Goal: Find specific page/section: Locate item on page

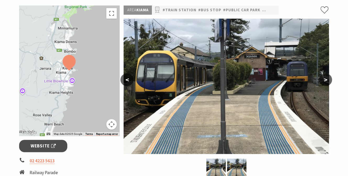
scroll to position [157, 0]
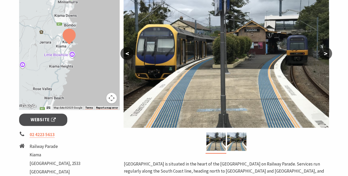
scroll to position [78, 0]
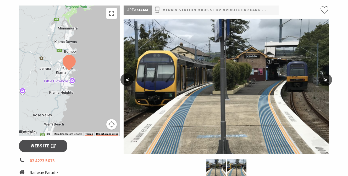
click at [64, 74] on div at bounding box center [69, 70] width 100 height 130
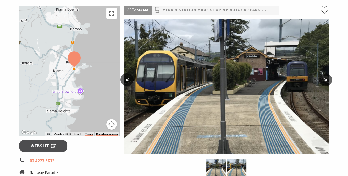
click at [64, 74] on div at bounding box center [69, 70] width 100 height 130
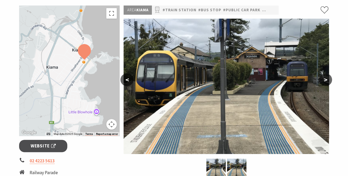
click at [64, 74] on div at bounding box center [69, 70] width 100 height 130
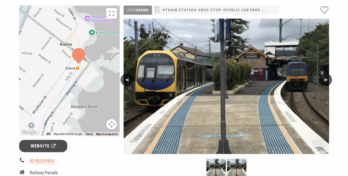
drag, startPoint x: 70, startPoint y: 66, endPoint x: 50, endPoint y: 78, distance: 23.3
click at [50, 78] on div at bounding box center [69, 70] width 100 height 130
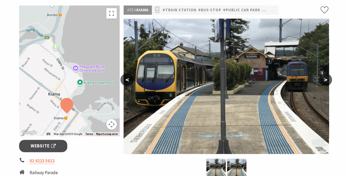
drag, startPoint x: 43, startPoint y: 58, endPoint x: 39, endPoint y: 104, distance: 46.5
click at [39, 104] on div at bounding box center [69, 70] width 100 height 130
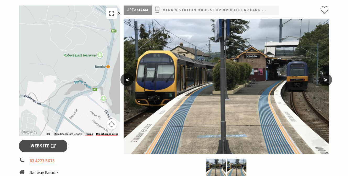
drag, startPoint x: 40, startPoint y: 47, endPoint x: 89, endPoint y: 100, distance: 72.9
click at [89, 100] on div at bounding box center [69, 70] width 100 height 130
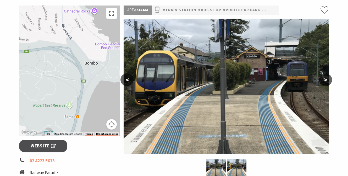
drag, startPoint x: 101, startPoint y: 33, endPoint x: 67, endPoint y: 87, distance: 64.6
click at [67, 87] on div at bounding box center [69, 70] width 100 height 130
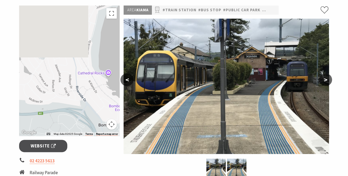
drag, startPoint x: 65, startPoint y: 28, endPoint x: 85, endPoint y: 95, distance: 69.3
click at [84, 91] on div at bounding box center [69, 70] width 100 height 130
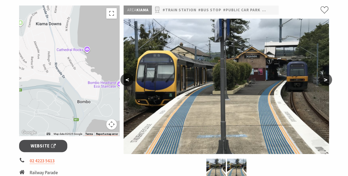
drag, startPoint x: 96, startPoint y: 99, endPoint x: 68, endPoint y: 25, distance: 79.3
click at [64, 22] on div at bounding box center [69, 70] width 100 height 130
